Goal: Information Seeking & Learning: Learn about a topic

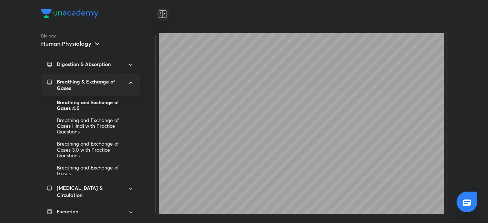
scroll to position [1324, 0]
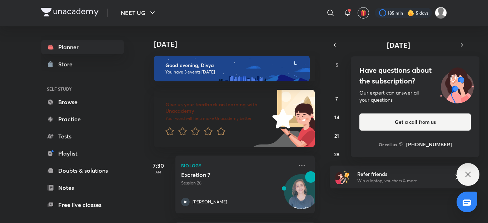
click at [465, 175] on icon at bounding box center [468, 175] width 9 height 9
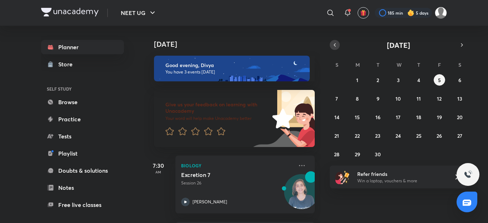
click at [338, 44] on button "button" at bounding box center [335, 45] width 10 height 10
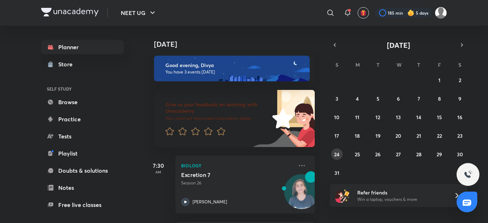
click at [336, 154] on abbr "24" at bounding box center [336, 154] width 5 height 7
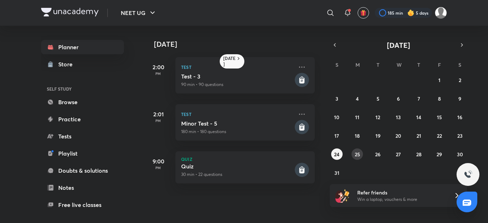
click at [358, 156] on abbr "25" at bounding box center [357, 154] width 5 height 7
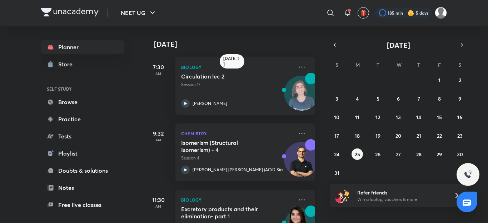
click at [233, 207] on h5 "Excretory products and their elimination- part 1" at bounding box center [225, 213] width 89 height 14
